Goal: Check status: Check status

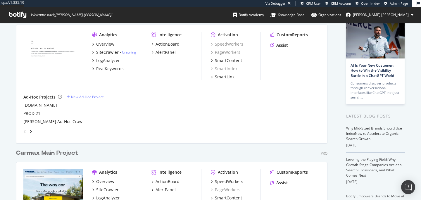
scroll to position [108, 0]
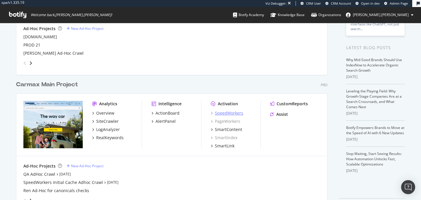
click at [236, 114] on div "SpeedWorkers" at bounding box center [229, 113] width 28 height 6
